Goal: Task Accomplishment & Management: Manage account settings

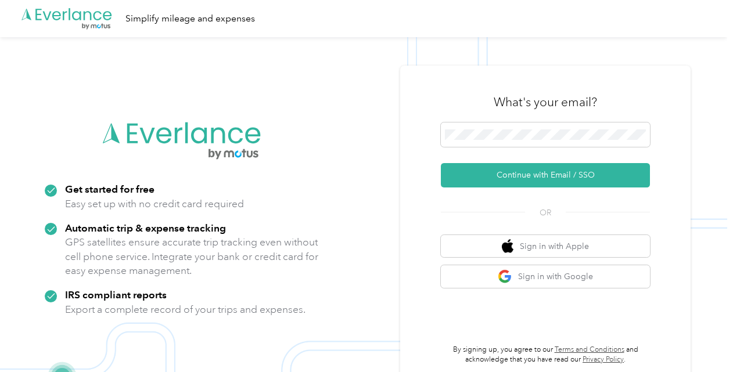
click at [496, 174] on button "Continue with Email / SSO" at bounding box center [545, 175] width 209 height 24
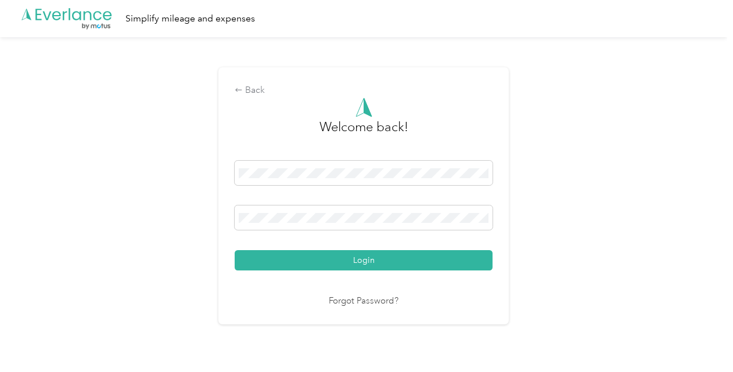
click at [387, 271] on div "Welcome back! Login Forgot Password?" at bounding box center [364, 203] width 258 height 211
click at [388, 270] on button "Login" at bounding box center [364, 260] width 258 height 20
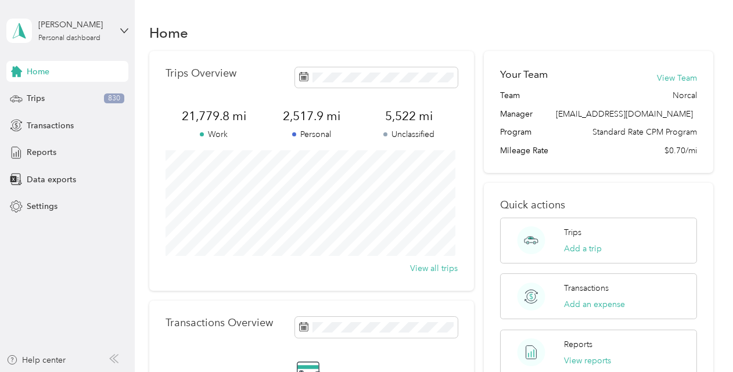
click at [44, 98] on span "Trips" at bounding box center [36, 98] width 18 height 12
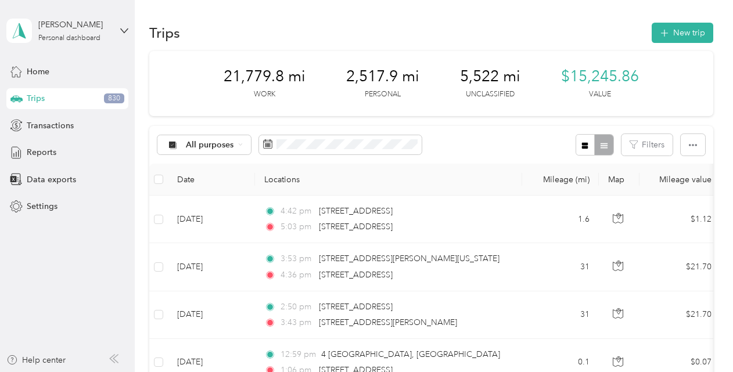
click at [678, 35] on button "New trip" at bounding box center [683, 33] width 62 height 20
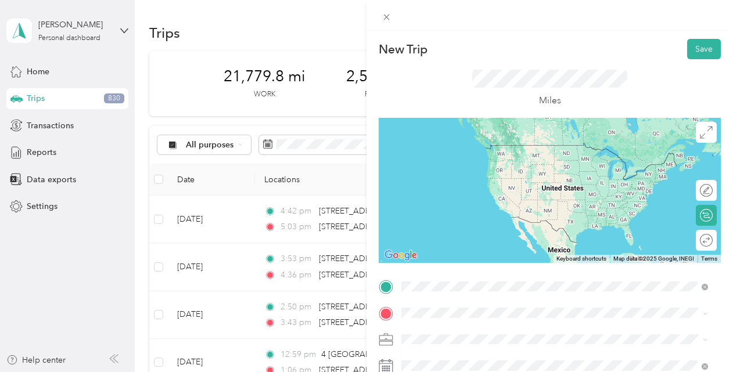
click at [457, 149] on span "[STREET_ADDRESS][US_STATE]" at bounding box center [481, 145] width 116 height 10
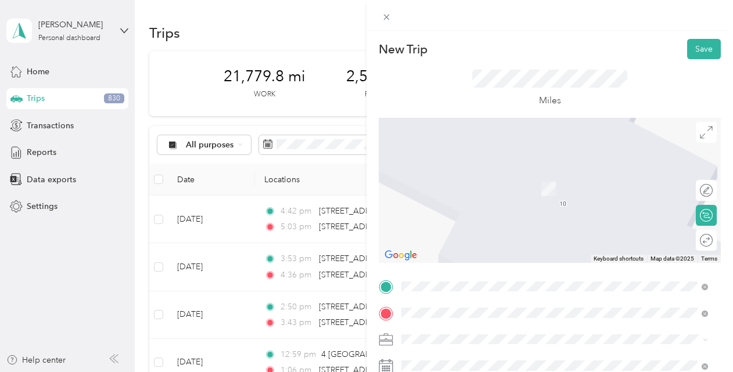
click at [469, 222] on span "[STREET_ADDRESS][US_STATE]" at bounding box center [481, 216] width 116 height 10
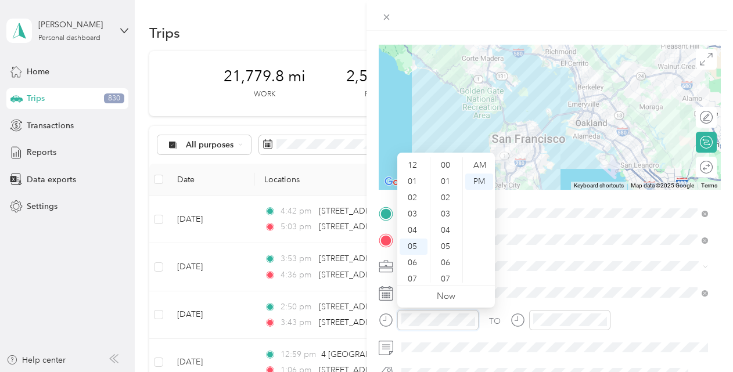
scroll to position [70, 0]
click at [417, 194] on div "06" at bounding box center [414, 193] width 28 height 16
click at [446, 181] on div "40" at bounding box center [447, 182] width 28 height 16
click at [467, 170] on div "AM" at bounding box center [479, 165] width 28 height 16
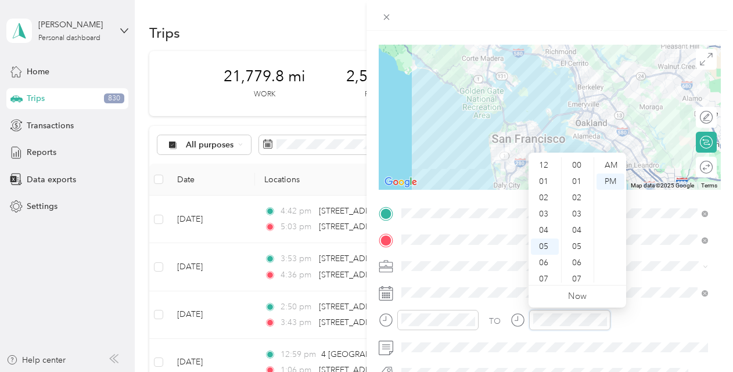
scroll to position [70, 0]
click at [549, 224] on div "08" at bounding box center [545, 226] width 28 height 16
click at [579, 187] on div "02" at bounding box center [578, 189] width 28 height 16
click at [613, 171] on div "AM" at bounding box center [611, 165] width 28 height 16
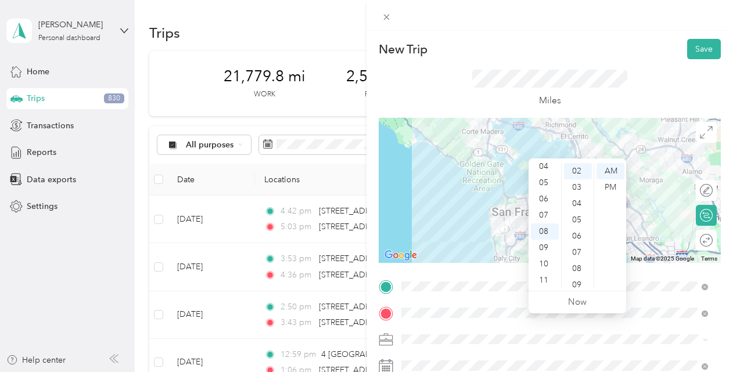
scroll to position [98, 0]
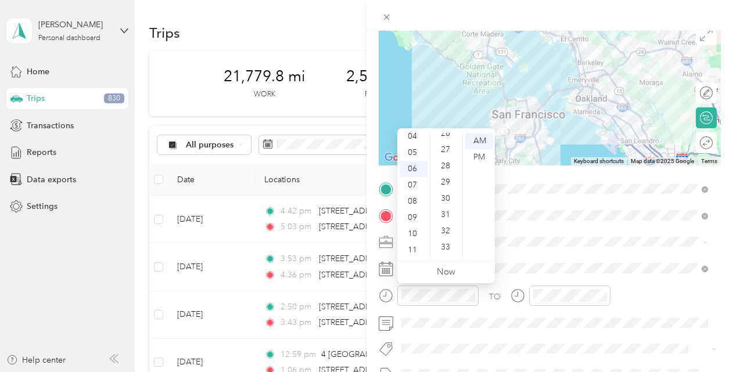
click at [442, 168] on div "28" at bounding box center [447, 166] width 28 height 16
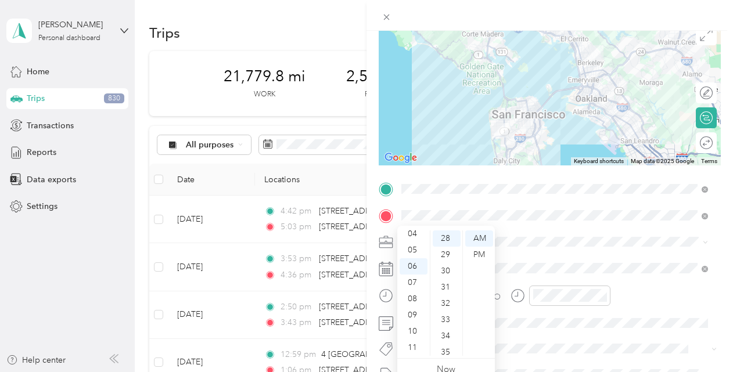
scroll to position [0, 0]
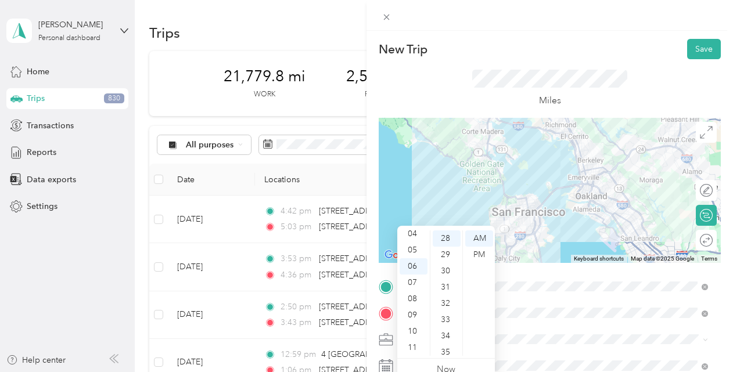
click at [688, 45] on button "Save" at bounding box center [704, 49] width 34 height 20
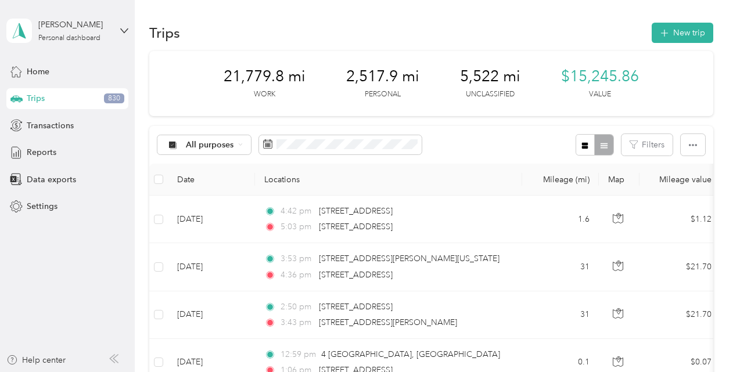
click at [678, 35] on button "New trip" at bounding box center [683, 33] width 62 height 20
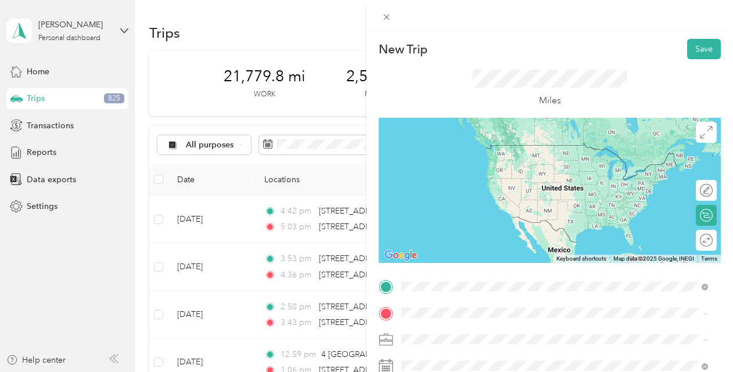
click at [472, 150] on span "[STREET_ADDRESS][PERSON_NAME][US_STATE]" at bounding box center [513, 145] width 181 height 10
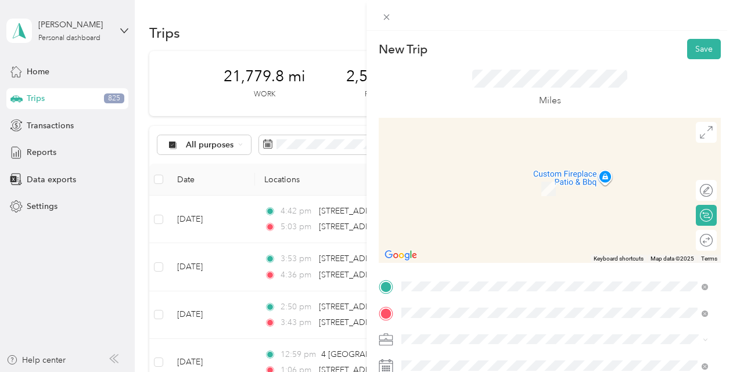
click at [484, 177] on span "[STREET_ADDRESS][US_STATE]" at bounding box center [481, 172] width 116 height 10
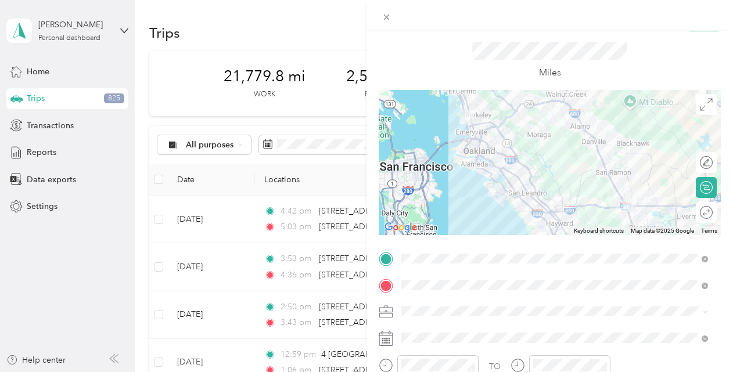
scroll to position [24, 0]
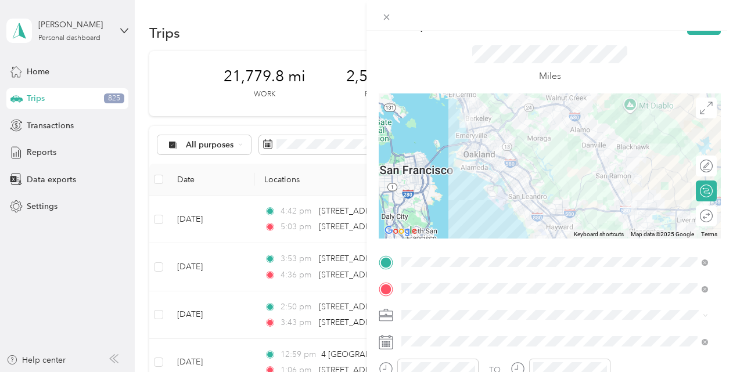
click at [561, 106] on div at bounding box center [550, 166] width 342 height 145
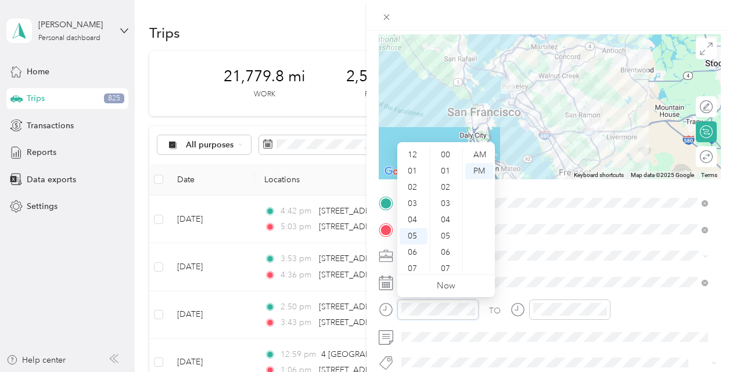
scroll to position [70, 0]
click at [414, 152] on div "04" at bounding box center [414, 150] width 28 height 16
click at [444, 207] on div "12" at bounding box center [447, 211] width 28 height 16
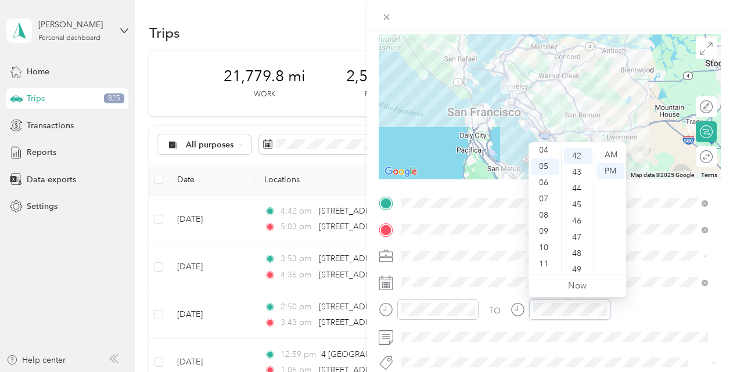
scroll to position [683, 0]
click at [549, 167] on div "05" at bounding box center [545, 167] width 28 height 16
click at [576, 243] on div "21" at bounding box center [578, 242] width 28 height 16
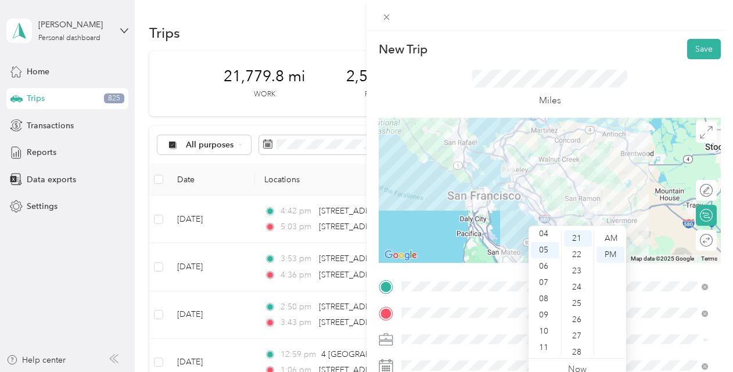
click at [690, 50] on button "Save" at bounding box center [704, 49] width 34 height 20
